Goal: Information Seeking & Learning: Learn about a topic

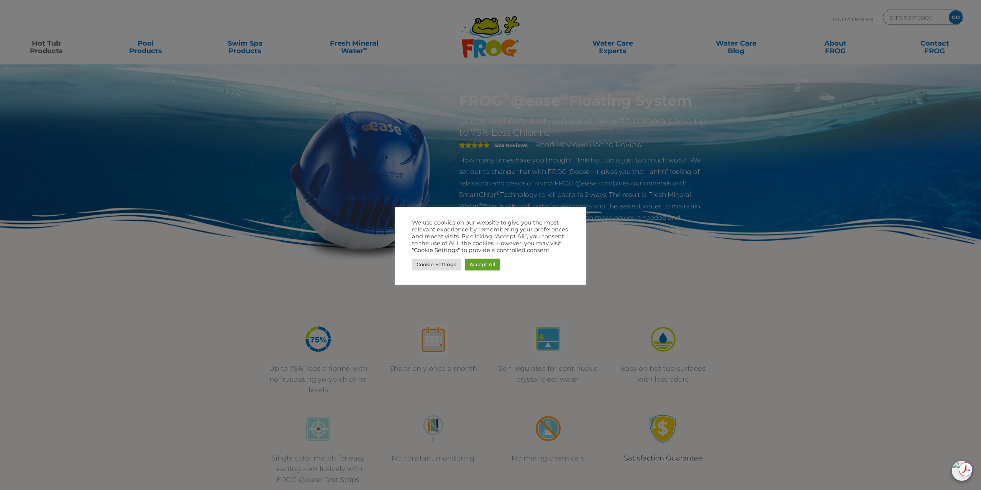
click at [443, 264] on link "Cookie Settings" at bounding box center [436, 265] width 49 height 12
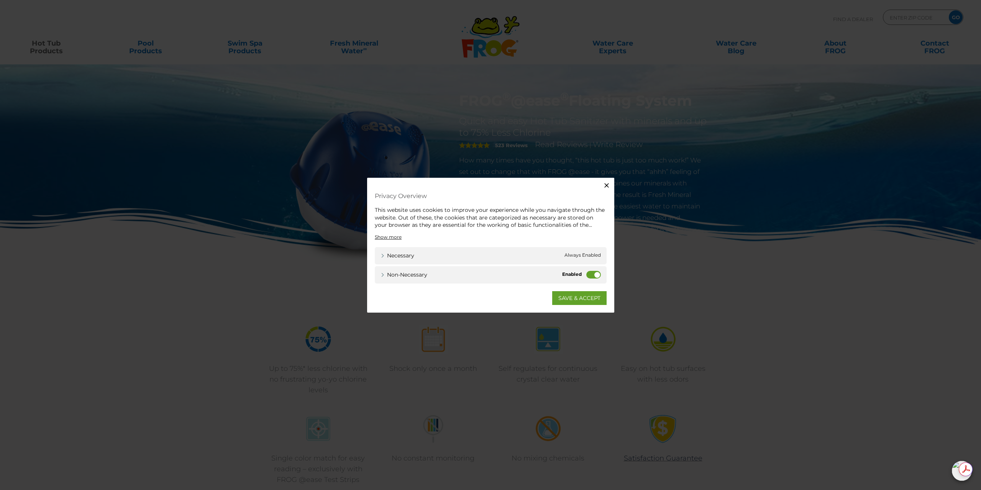
click at [597, 272] on label "Non-necessary" at bounding box center [594, 275] width 15 height 8
click at [0, 0] on input "Non-necessary" at bounding box center [0, 0] width 0 height 0
click at [588, 299] on link "SAVE & ACCEPT" at bounding box center [579, 298] width 54 height 14
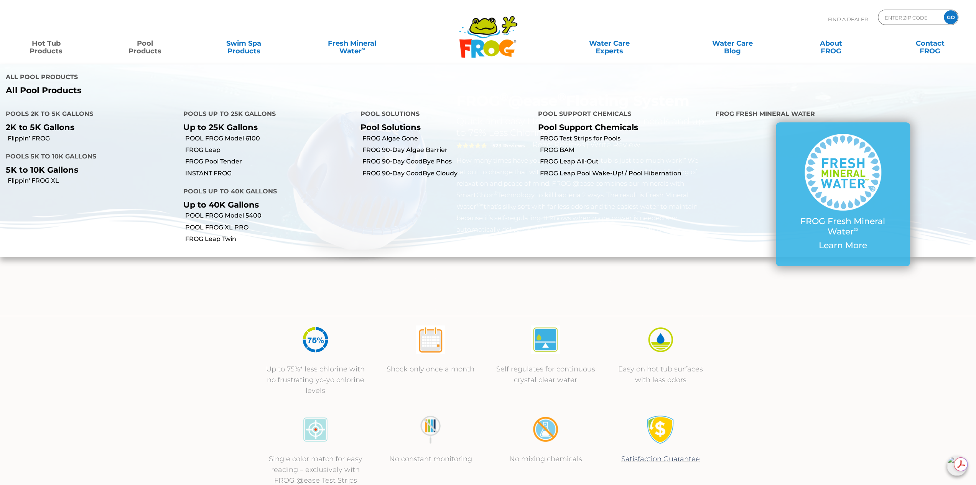
click at [45, 43] on link "Hot Tub Products" at bounding box center [46, 43] width 77 height 15
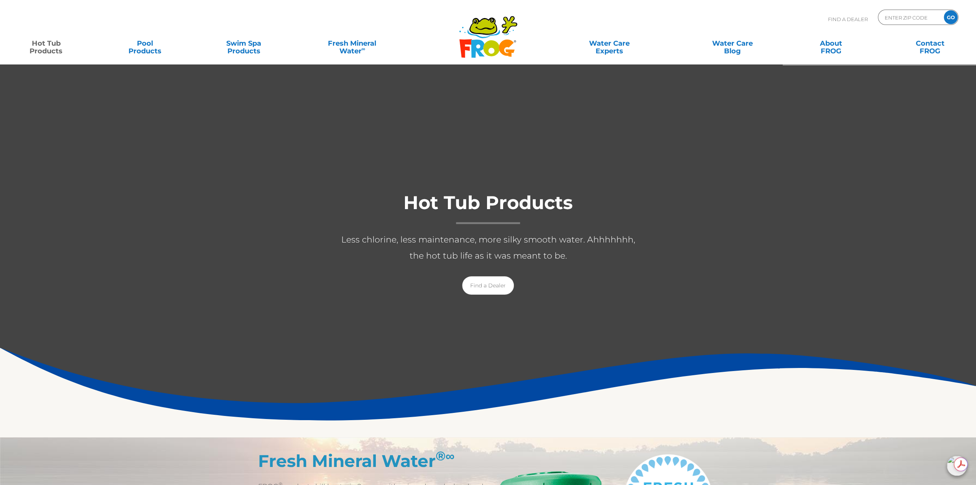
click at [44, 41] on link "Hot Tub Products" at bounding box center [46, 43] width 77 height 15
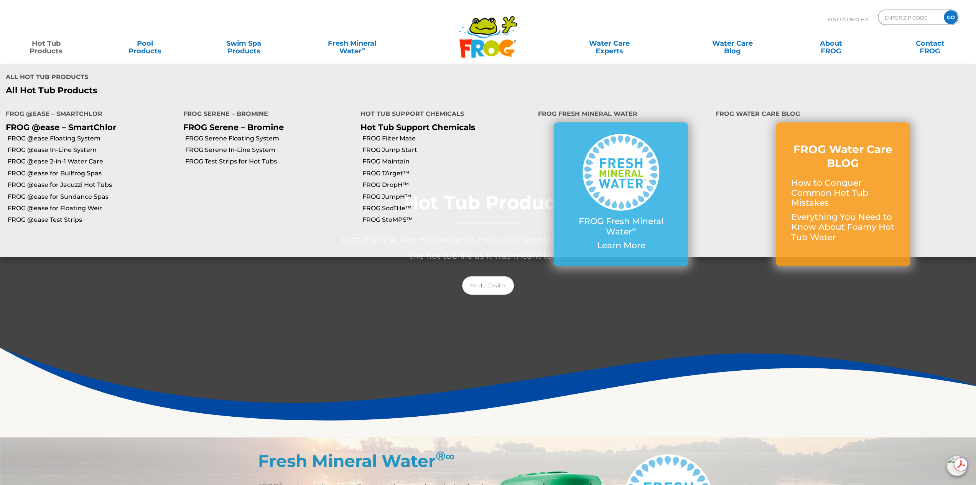
click at [50, 43] on link "Hot Tub Products" at bounding box center [46, 43] width 77 height 15
click at [50, 44] on link "Hot Tub Products" at bounding box center [46, 43] width 77 height 15
